Goal: Transaction & Acquisition: Purchase product/service

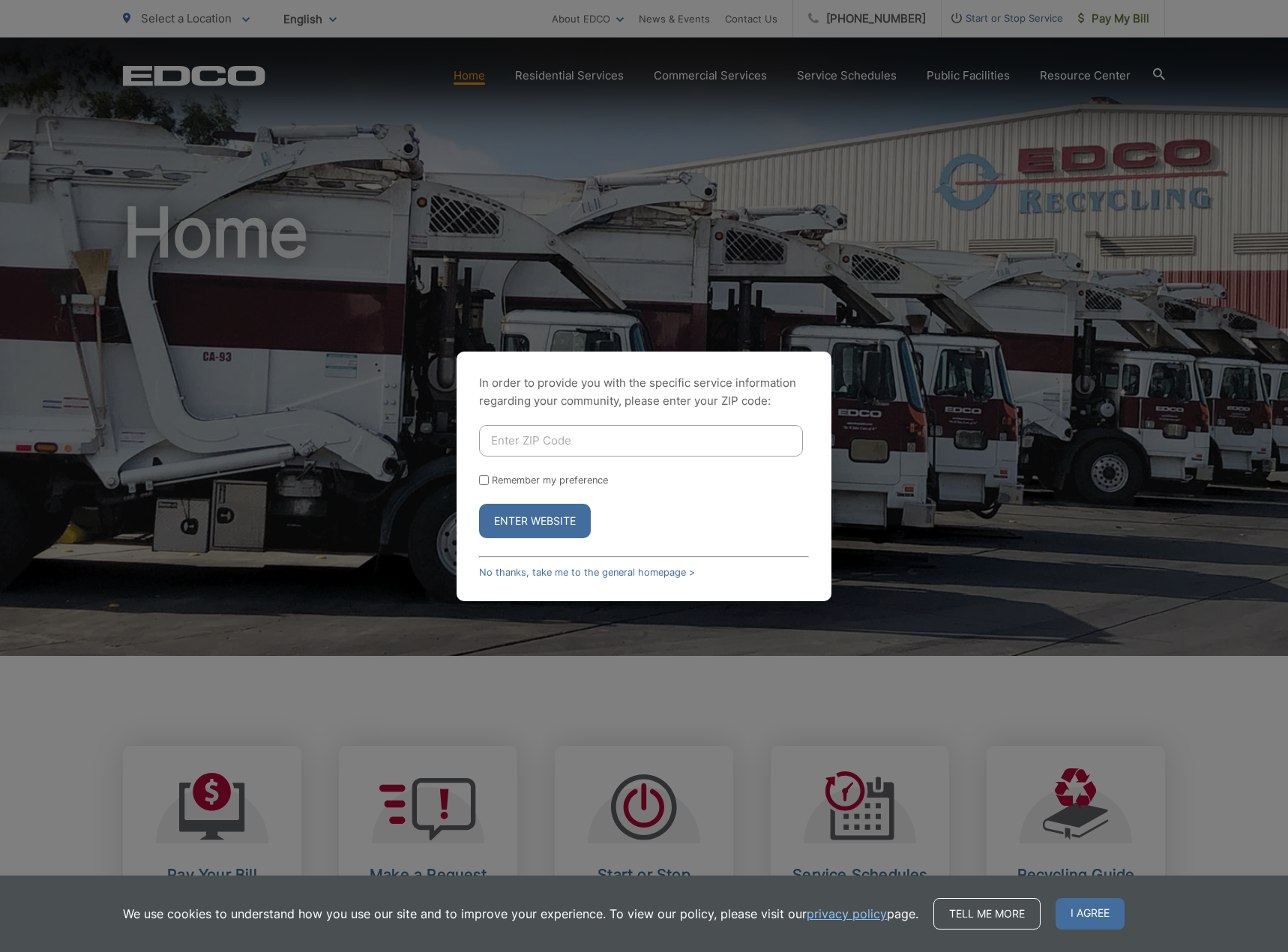
click at [560, 442] on input "Enter ZIP Code" at bounding box center [640, 440] width 324 height 32
type input "92024"
click at [501, 475] on label "Remember my preference" at bounding box center [549, 480] width 116 height 11
click at [489, 475] on input "Remember my preference" at bounding box center [483, 480] width 10 height 10
checkbox input "true"
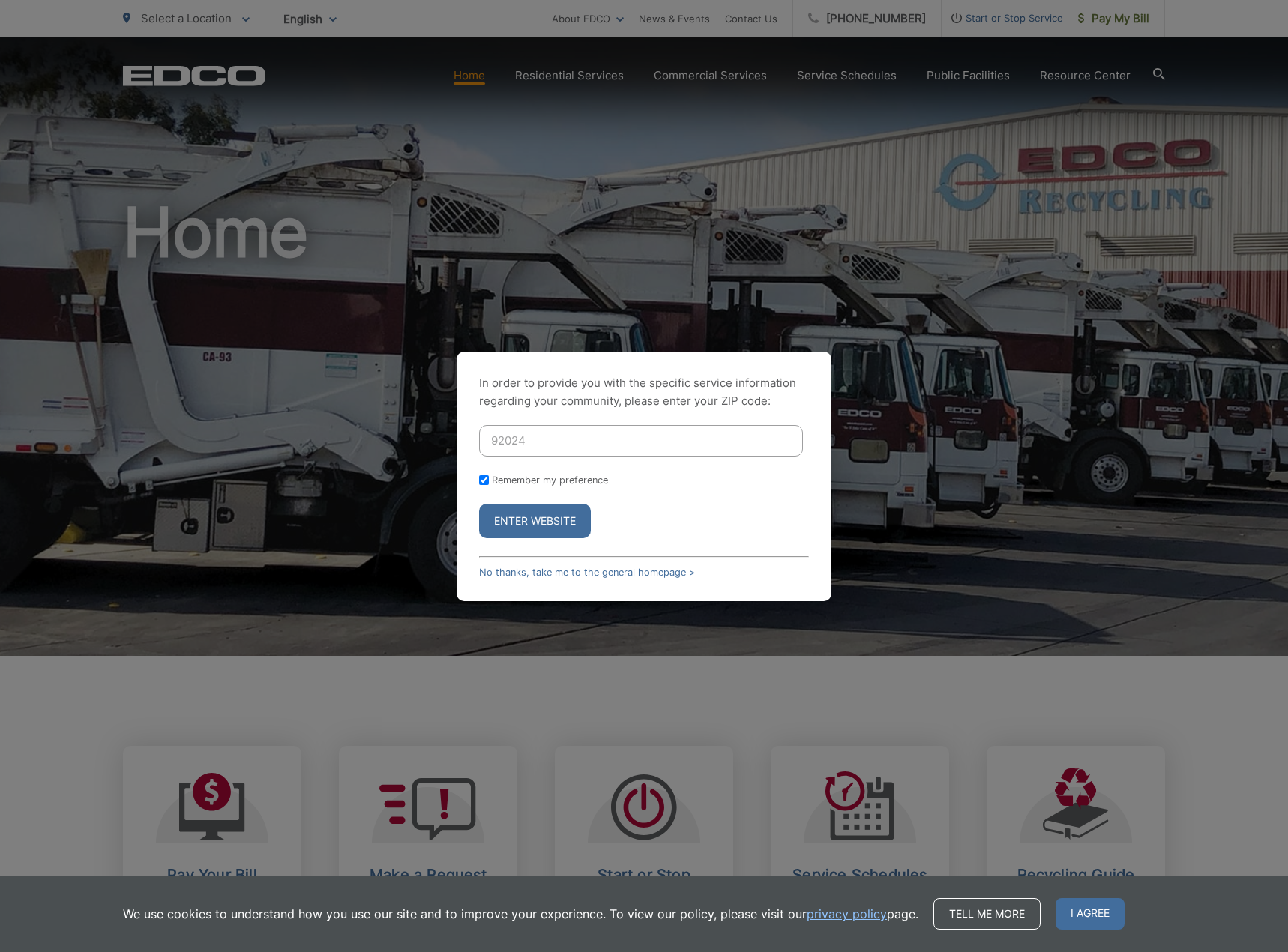
click at [535, 513] on button "Enter Website" at bounding box center [535, 521] width 112 height 34
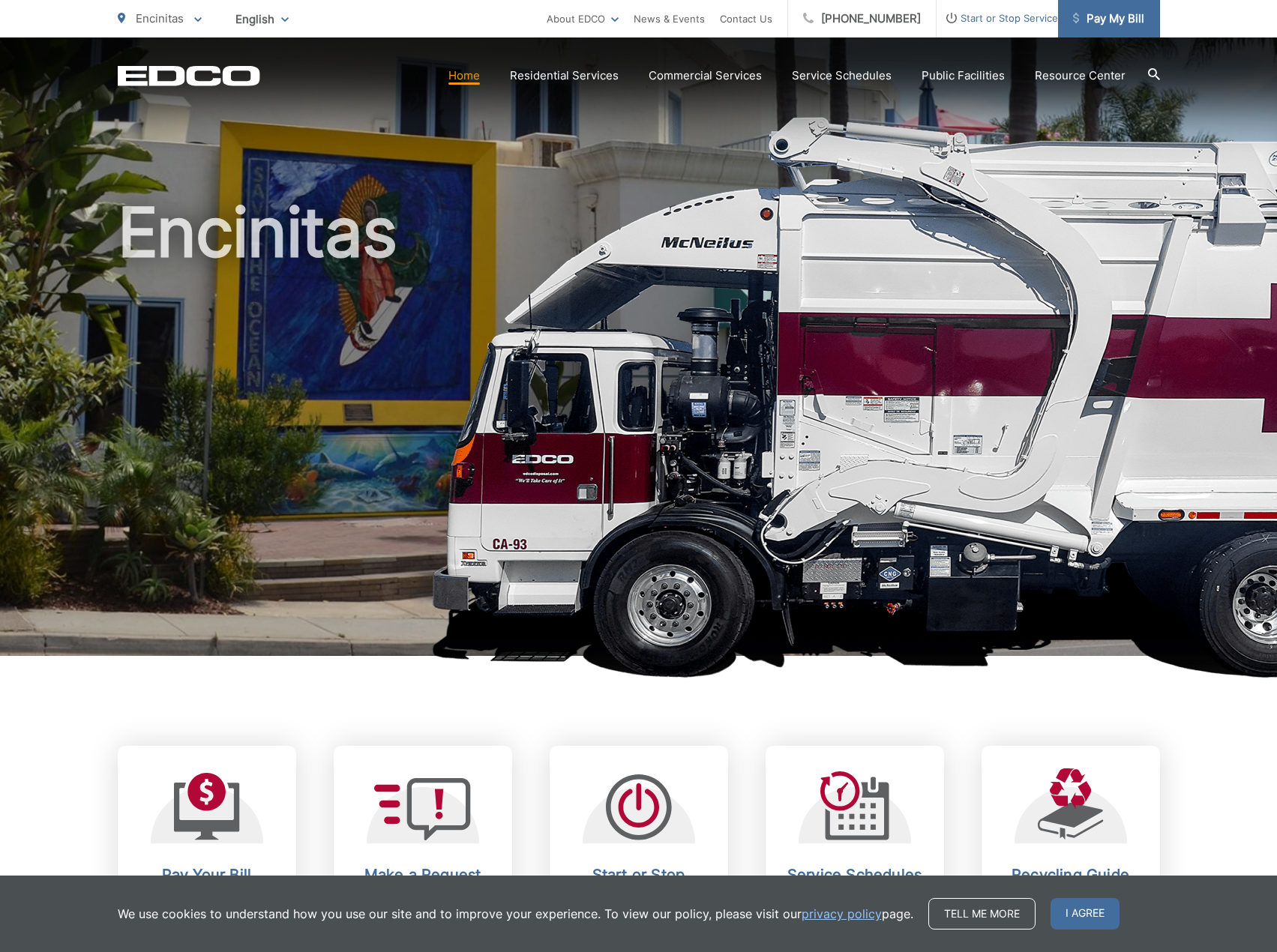
click at [1108, 18] on span "Pay My Bill" at bounding box center [1107, 19] width 71 height 18
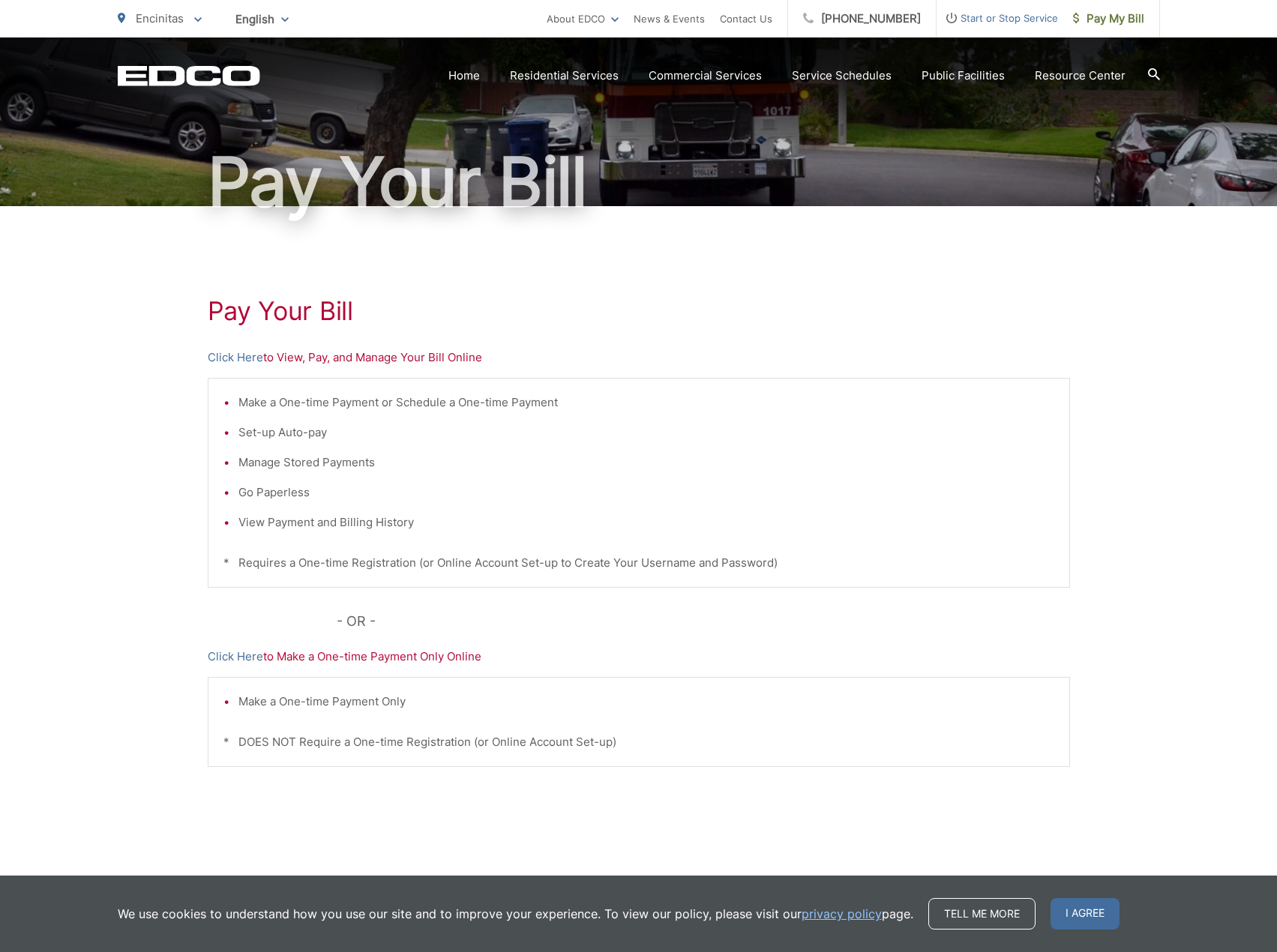
scroll to position [114, 0]
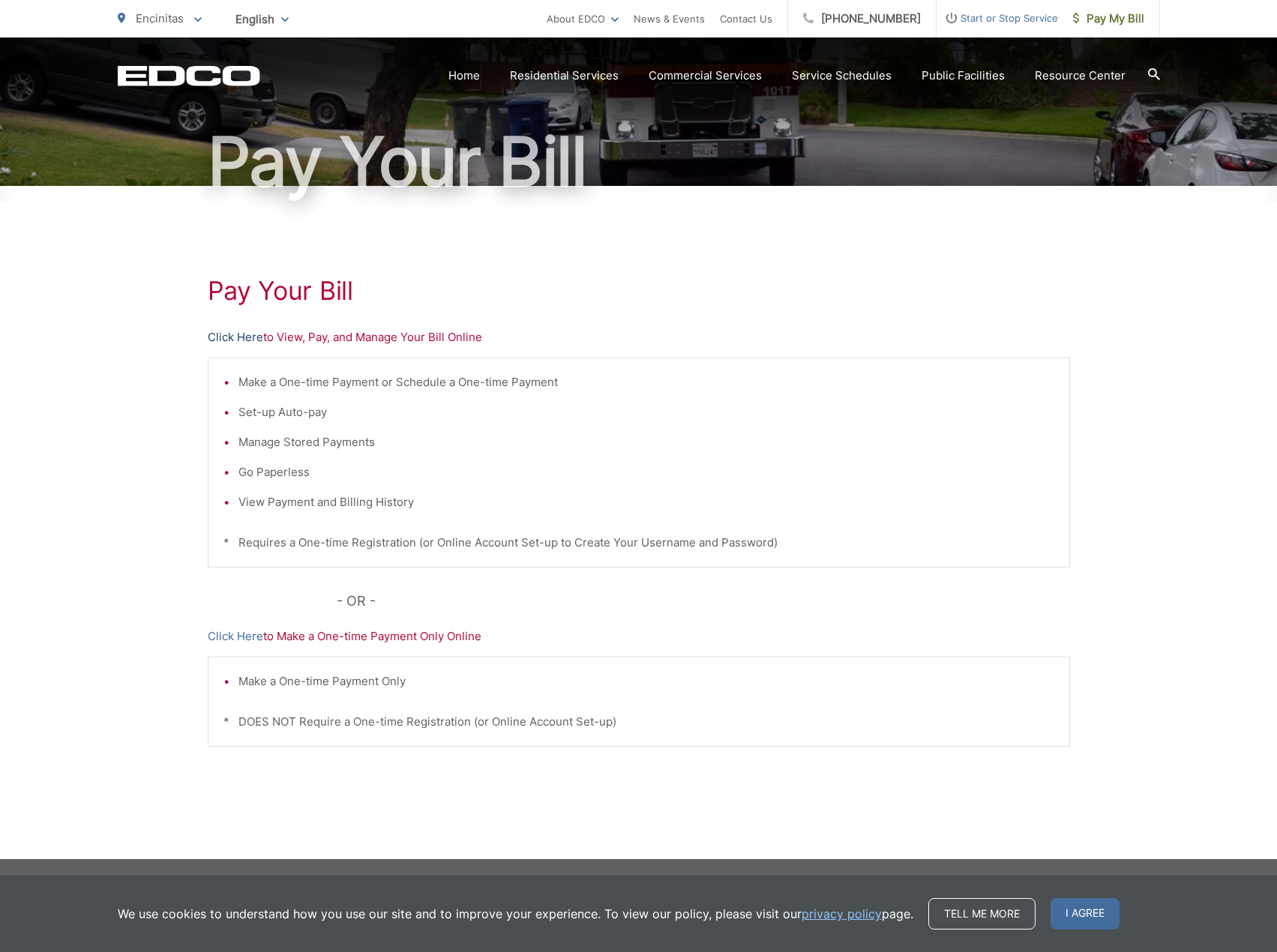
click at [232, 334] on link "Click Here" at bounding box center [235, 337] width 56 height 18
click at [1101, 22] on span "Pay My Bill" at bounding box center [1107, 19] width 71 height 18
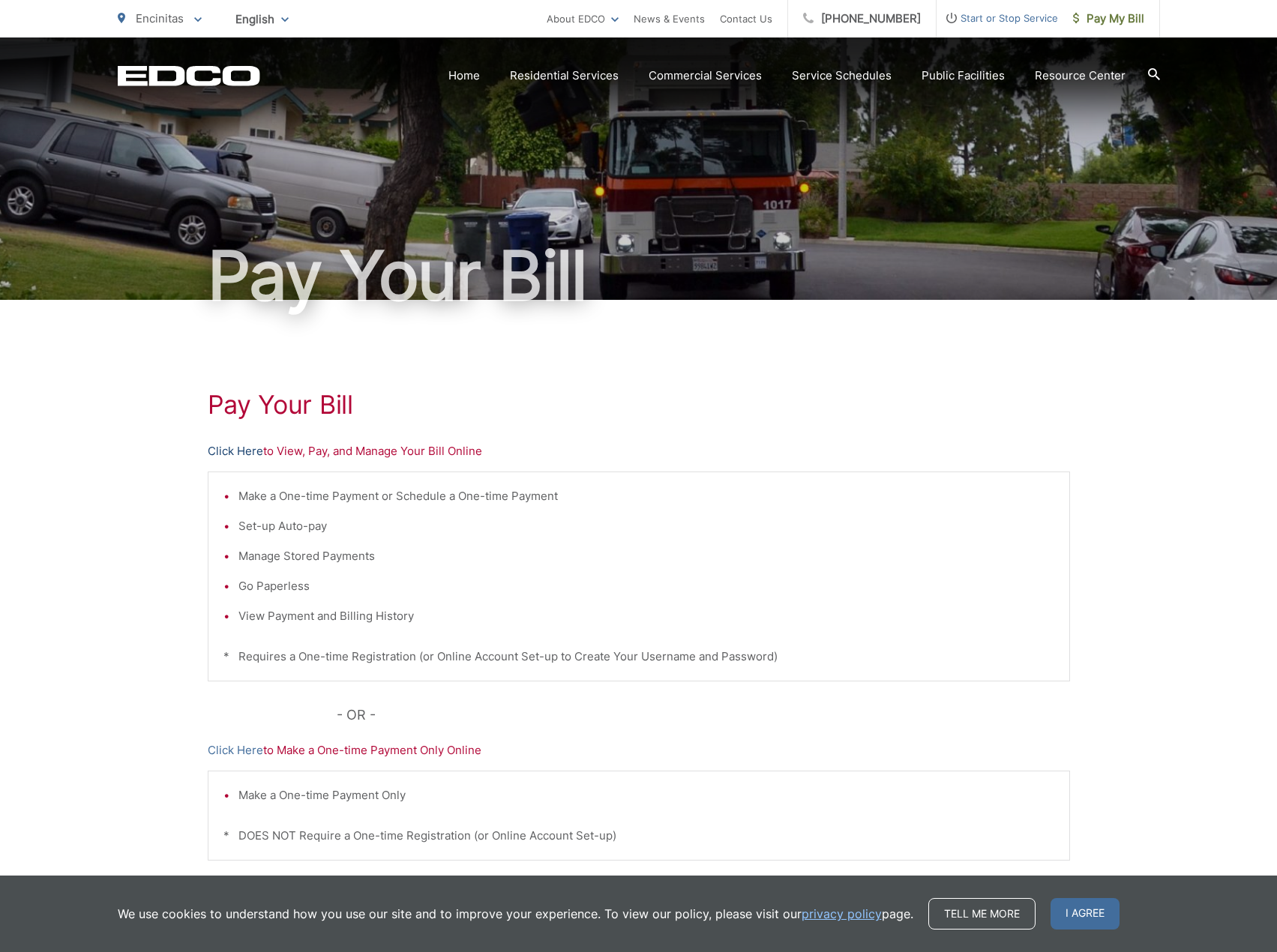
click at [220, 452] on link "Click Here" at bounding box center [235, 451] width 56 height 18
